Goal: Task Accomplishment & Management: Use online tool/utility

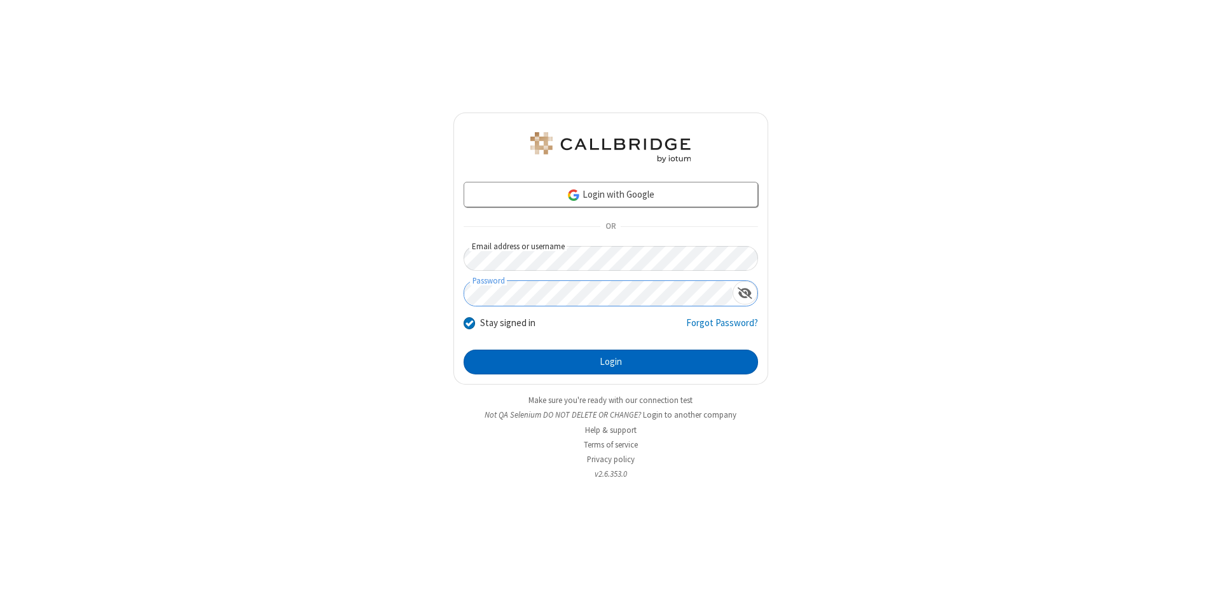
click at [610, 362] on button "Login" at bounding box center [611, 362] width 294 height 25
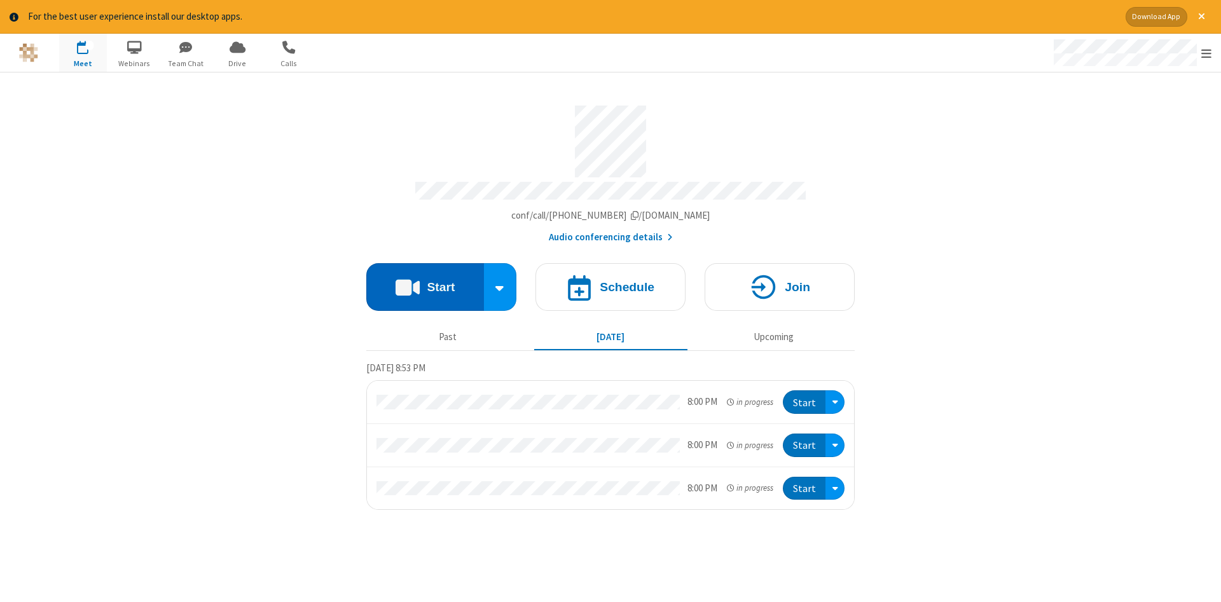
click at [425, 282] on button "Start" at bounding box center [425, 287] width 118 height 48
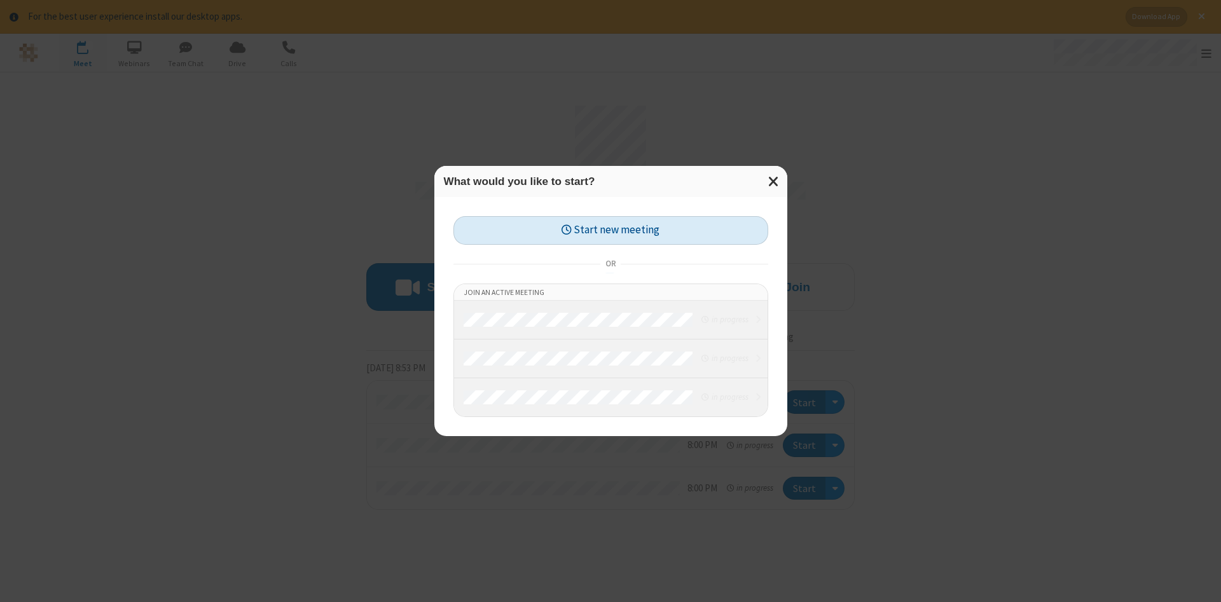
click at [610, 230] on button "Start new meeting" at bounding box center [610, 230] width 315 height 29
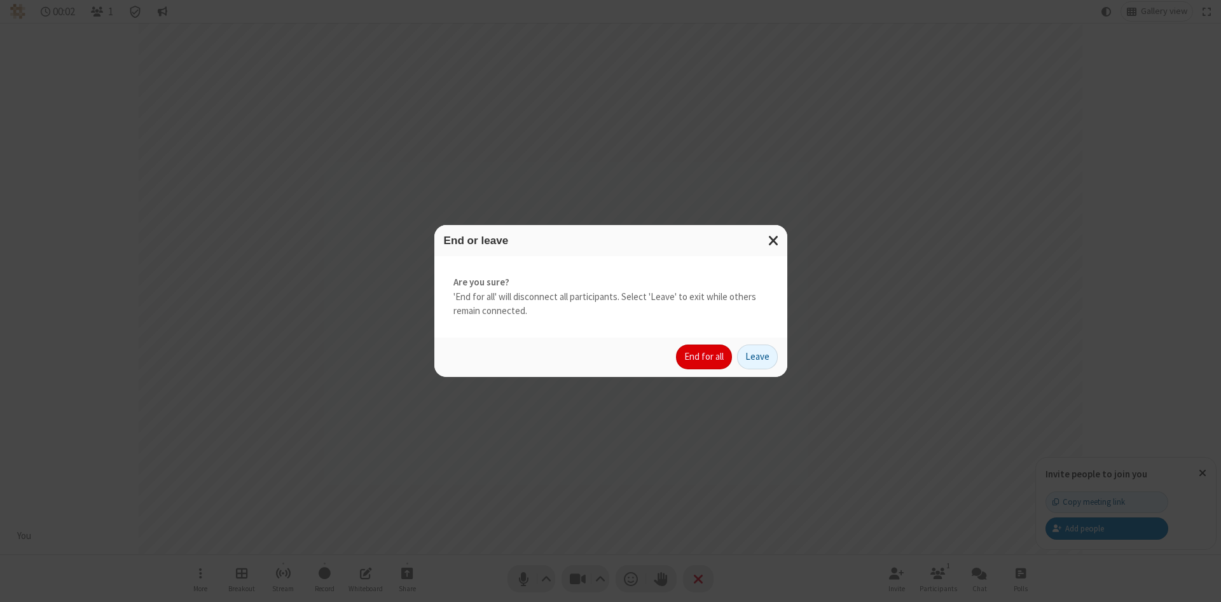
click at [704, 357] on button "End for all" at bounding box center [704, 357] width 56 height 25
